Goal: Check status

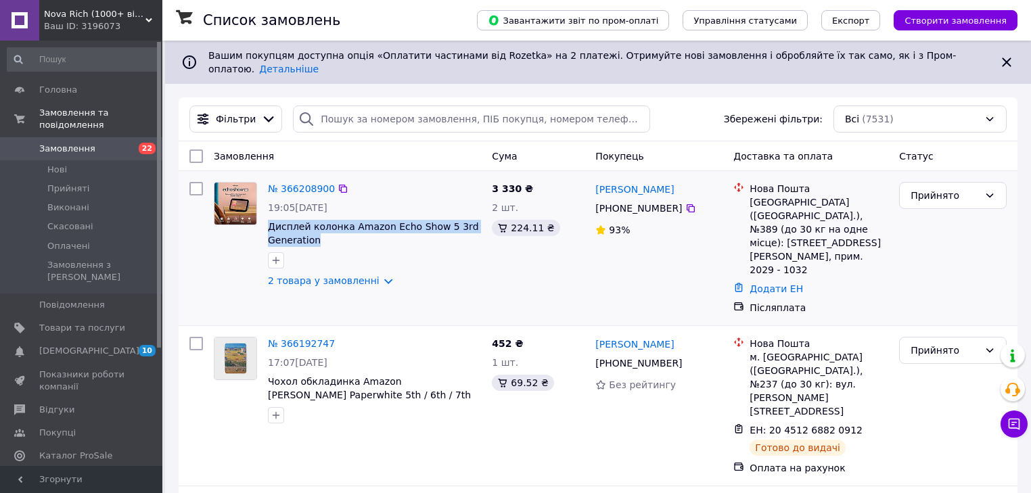
copy span "Дисплей колонка Amazon Echo Show 5 3rd Generation"
drag, startPoint x: 263, startPoint y: 209, endPoint x: 339, endPoint y: 230, distance: 79.3
click at [290, 70] on div "№ 366208900 19:05[DATE] Дисплей колонка Amazon Echo Show 5 3rd Generation 2 тов…" at bounding box center [375, 235] width 224 height 116
click at [290, 70] on div "Замовлення Cума Покупець Доставка та оплата Статус" at bounding box center [598, 156] width 839 height 30
click at [290, 70] on link "№ 366208900" at bounding box center [301, 188] width 67 height 11
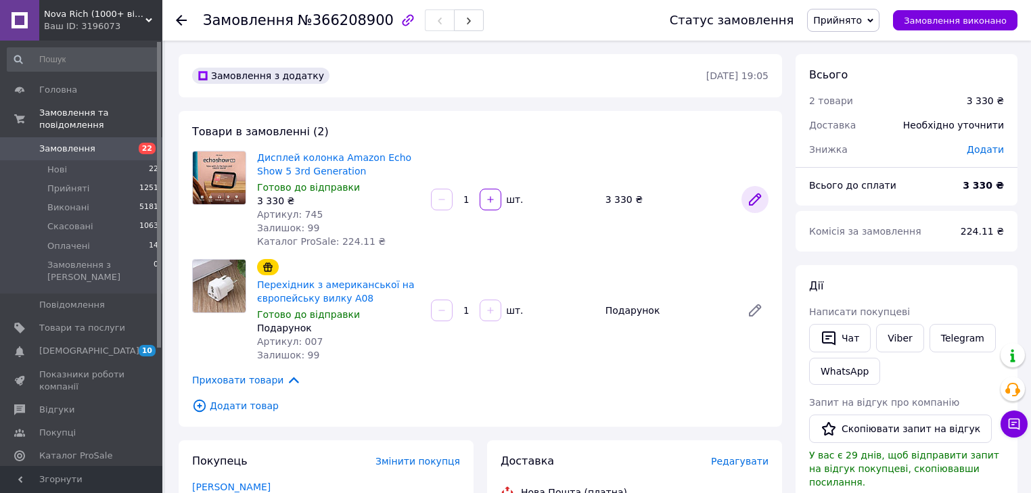
click at [290, 70] on icon at bounding box center [755, 199] width 11 height 11
click at [105, 70] on span "Замовлення" at bounding box center [82, 149] width 86 height 12
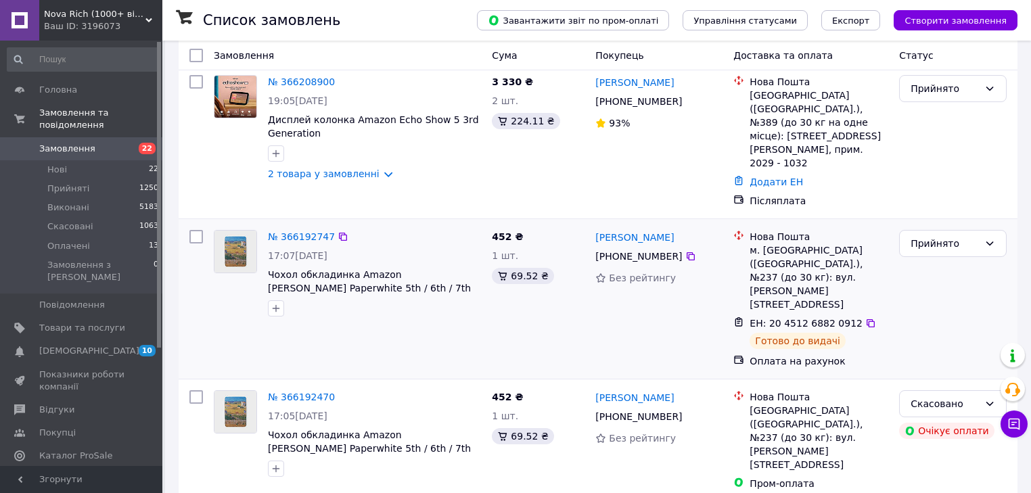
scroll to position [108, 0]
